Goal: Find specific page/section: Find specific page/section

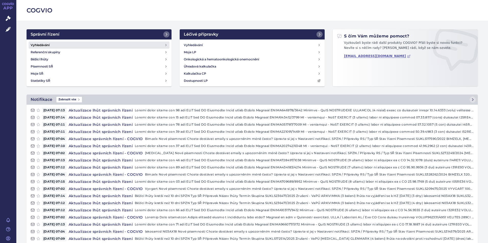
click at [40, 44] on h4 "Vyhledávání" at bounding box center [40, 45] width 19 height 5
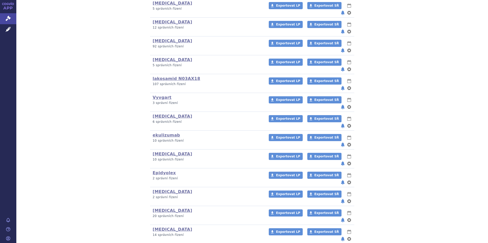
scroll to position [139, 0]
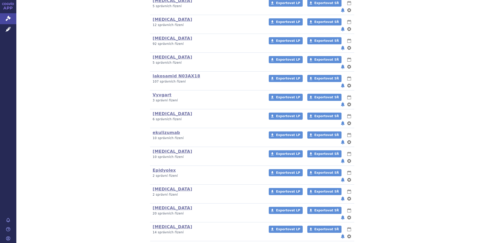
click at [161, 243] on link "Rystiggo" at bounding box center [163, 246] width 21 height 5
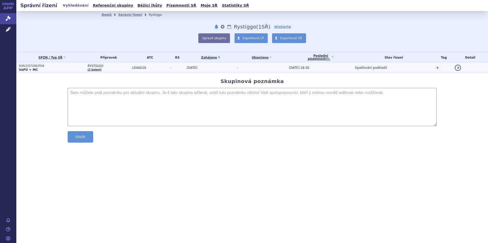
click at [30, 70] on strong "VaPÚ + MC" at bounding box center [28, 70] width 19 height 4
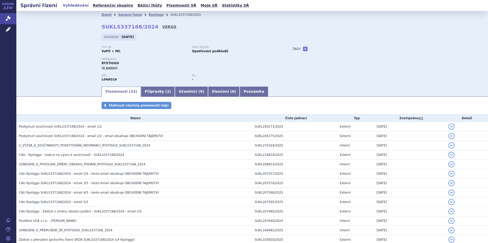
click at [162, 27] on link "VERSO" at bounding box center [169, 26] width 14 height 5
